Goal: Information Seeking & Learning: Check status

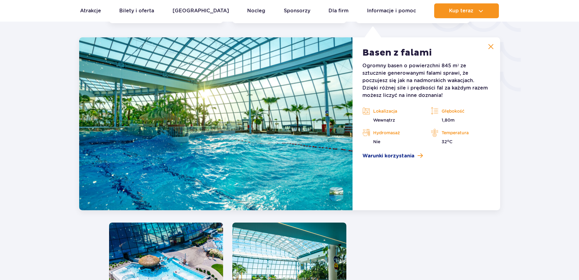
scroll to position [1082, 0]
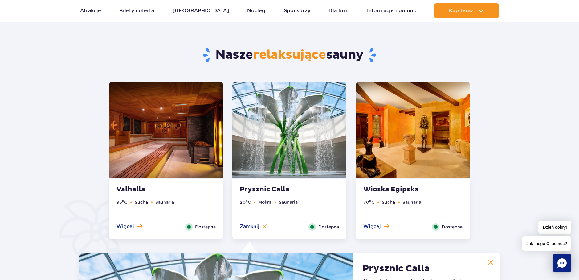
scroll to position [362, 0]
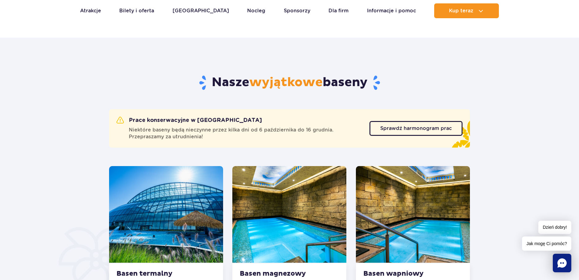
scroll to position [265, 0]
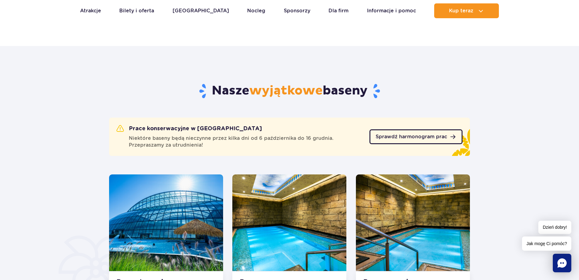
click at [433, 136] on span "Sprawdź harmonogram prac" at bounding box center [412, 136] width 72 height 5
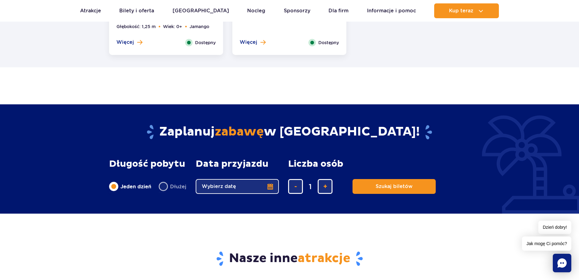
scroll to position [1221, 0]
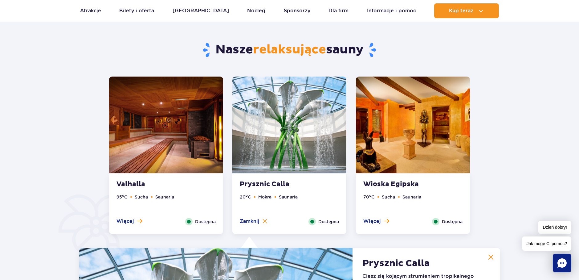
scroll to position [301, 0]
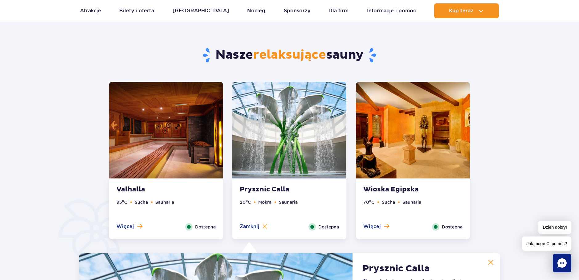
click at [133, 187] on strong "Valhalla" at bounding box center [154, 189] width 75 height 9
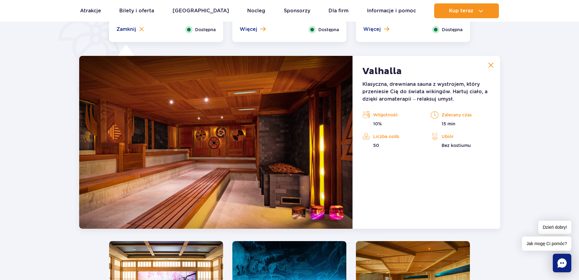
scroll to position [517, 0]
